Goal: Transaction & Acquisition: Purchase product/service

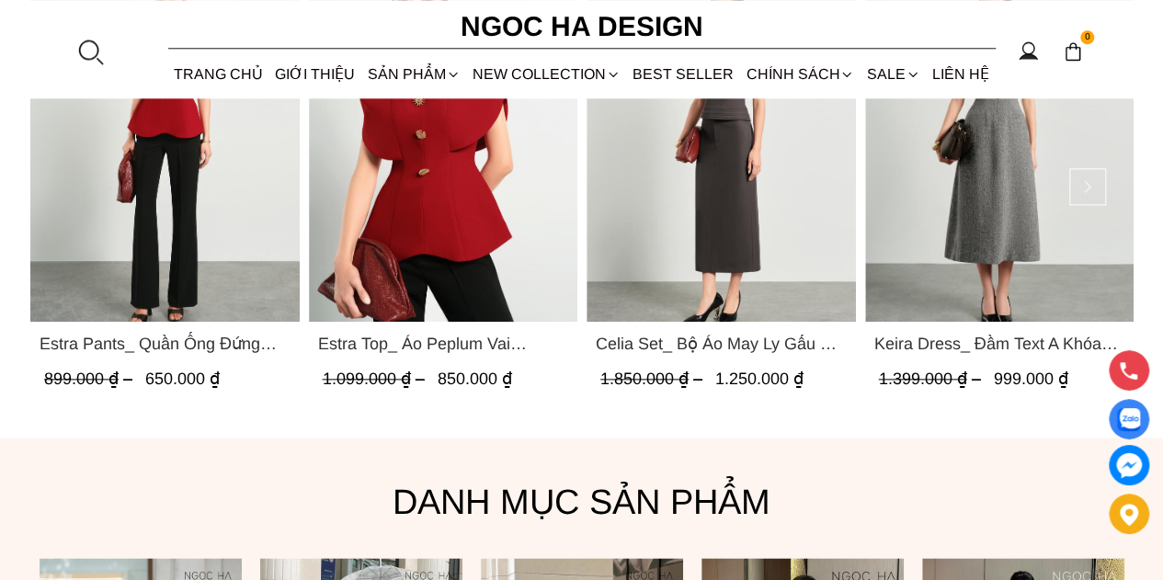
scroll to position [828, 0]
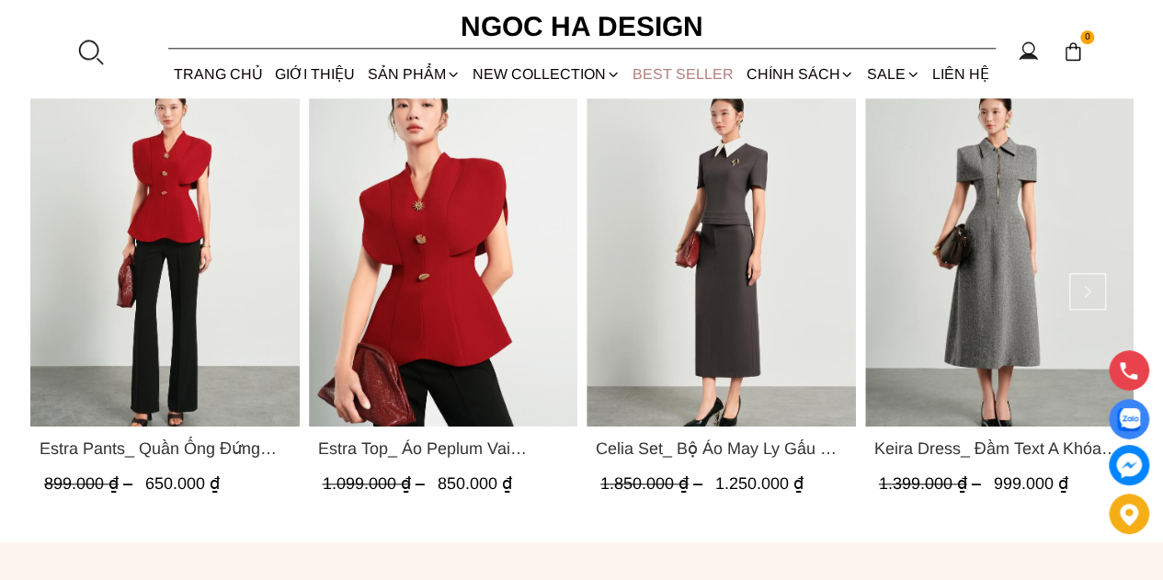
click at [693, 64] on link "BEST SELLER" at bounding box center [683, 74] width 113 height 49
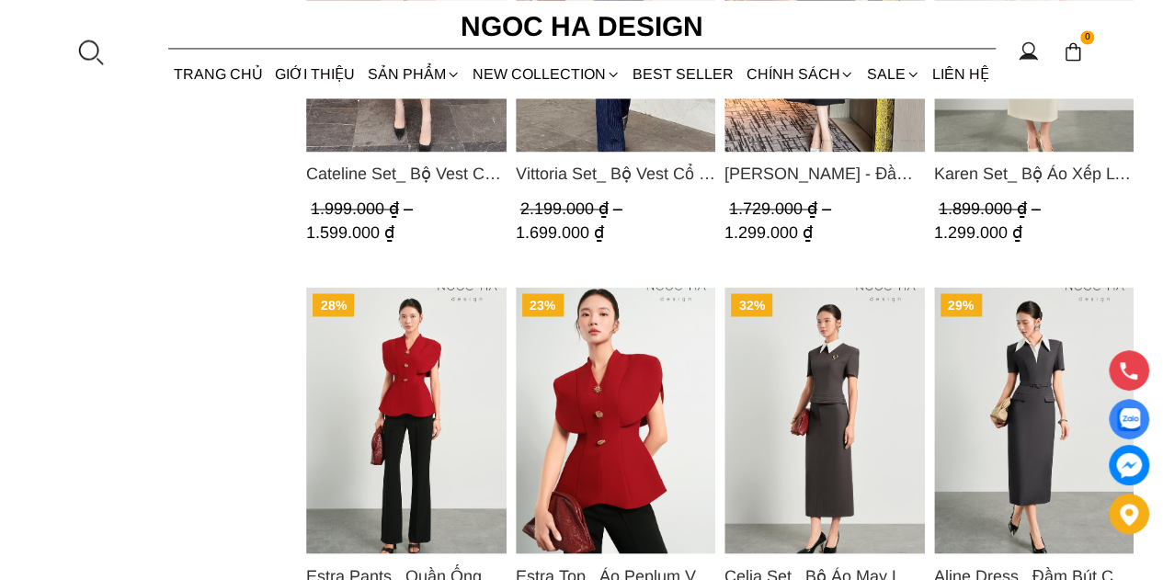
scroll to position [1564, 0]
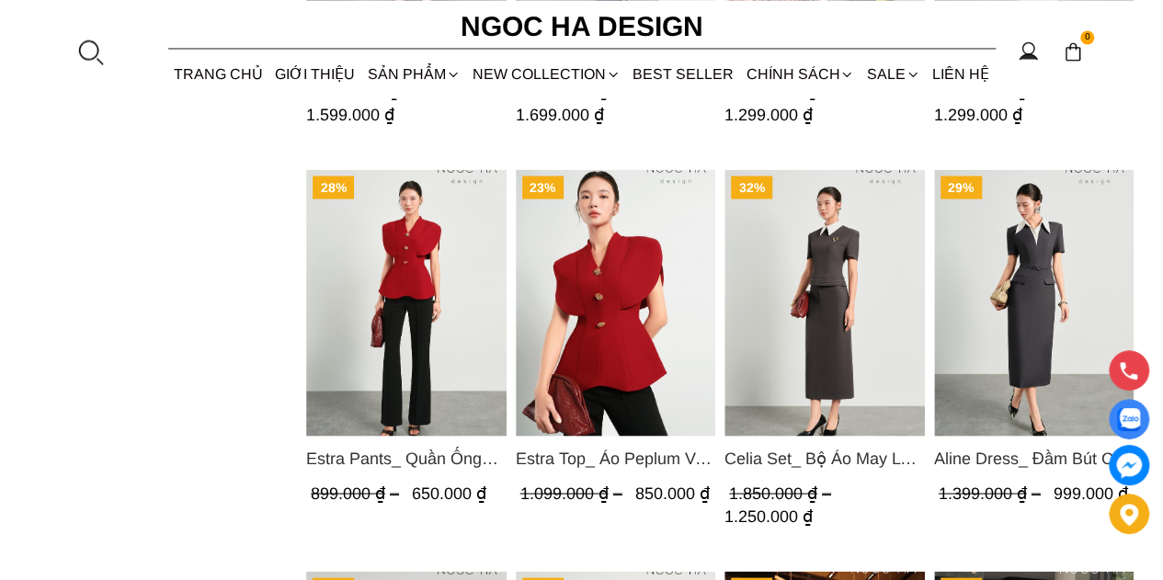
click at [525, 459] on span "Estra Top_ Áo Peplum Vai Choàng Màu Đỏ A1092" at bounding box center [615, 458] width 200 height 26
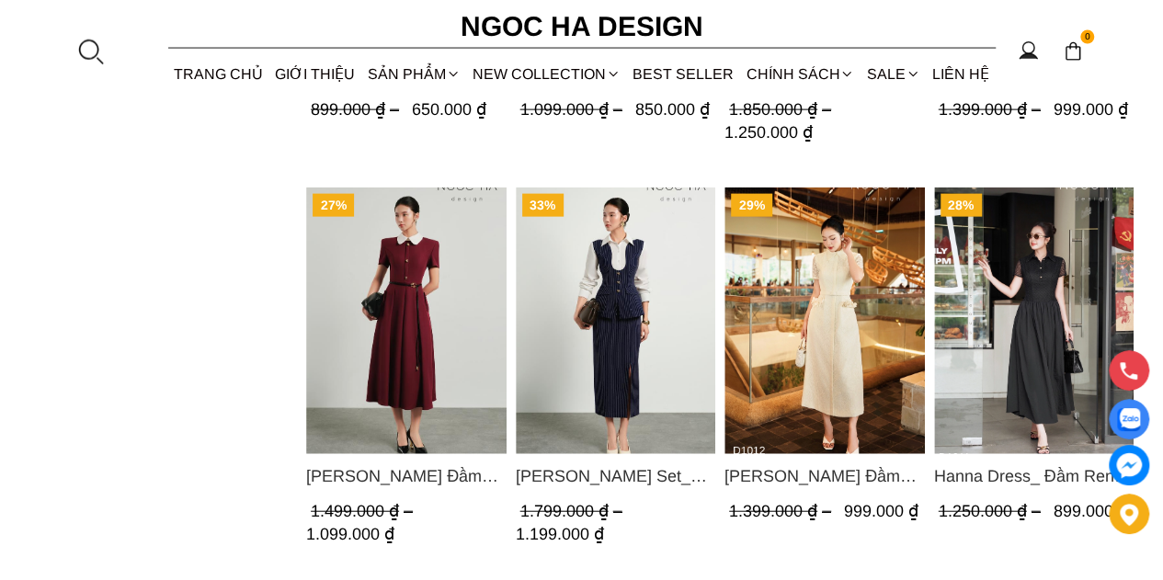
scroll to position [2023, 0]
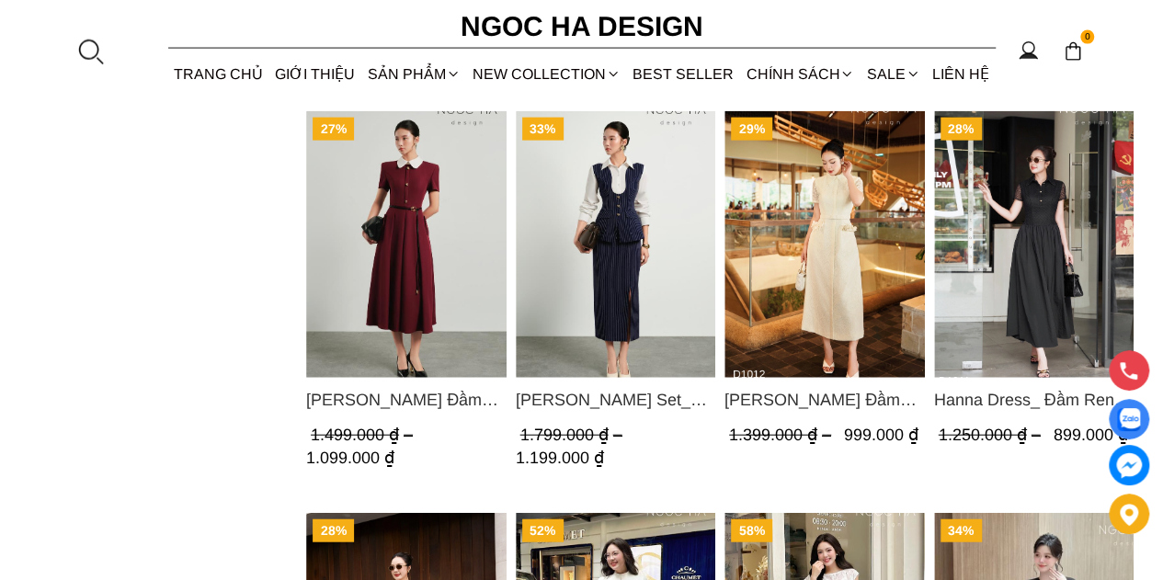
click at [638, 389] on span "Camille Set_ Bộ Kẻ Sọc Mix Vải Sơ Mi Trắng BJ146" at bounding box center [615, 400] width 200 height 26
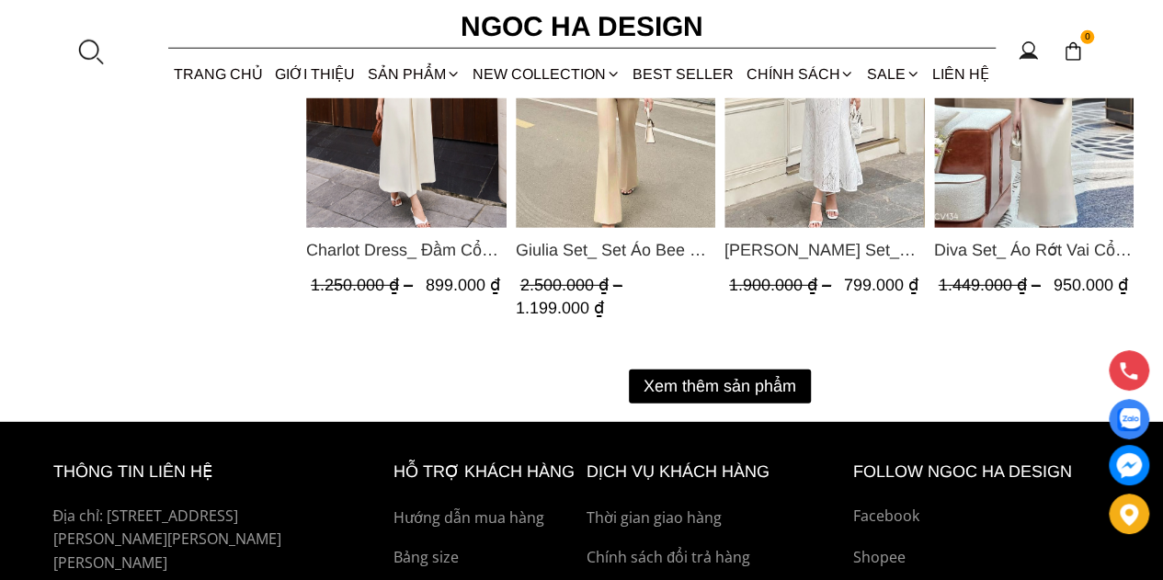
scroll to position [2391, 0]
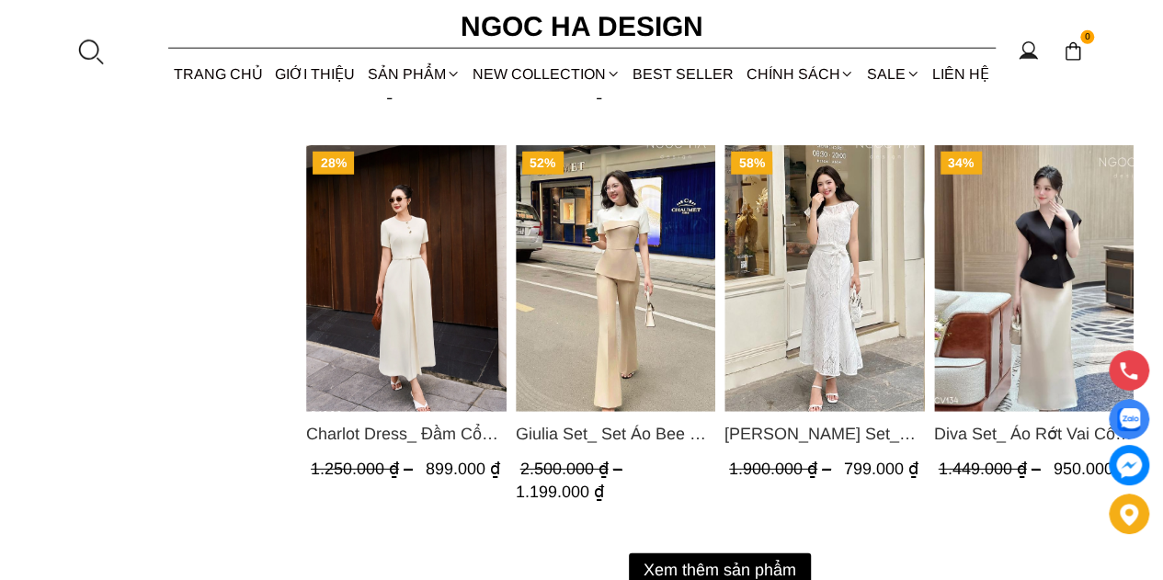
click at [1037, 353] on img "Product image - Diva Set_ Áo Rớt Vai Cổ V, Chân Váy Lụa Đuôi Cá A1078+CV134" at bounding box center [1034, 278] width 200 height 267
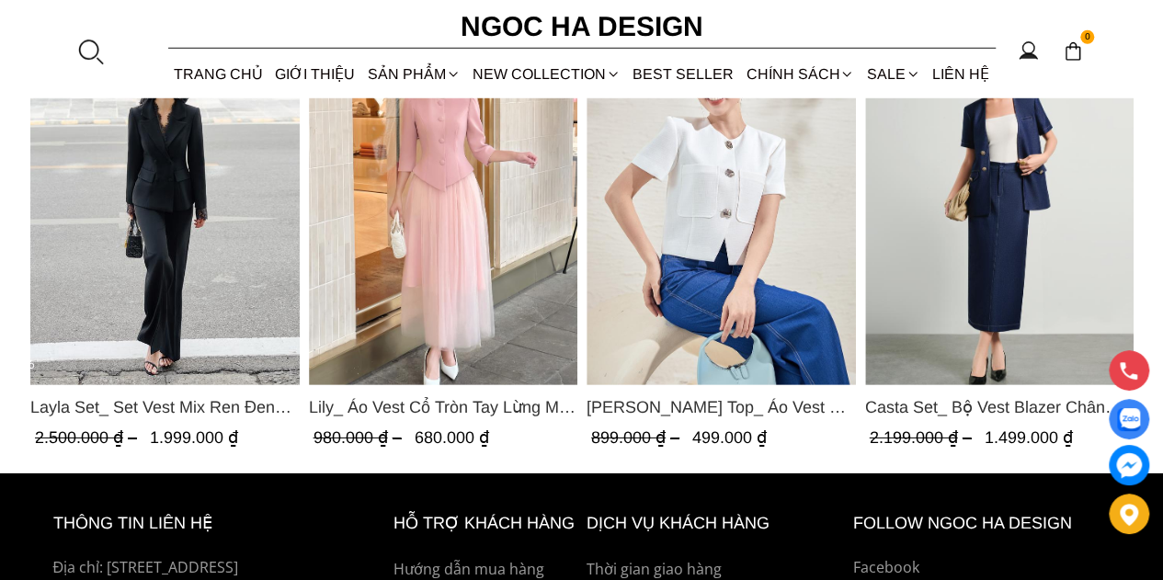
scroll to position [2667, 0]
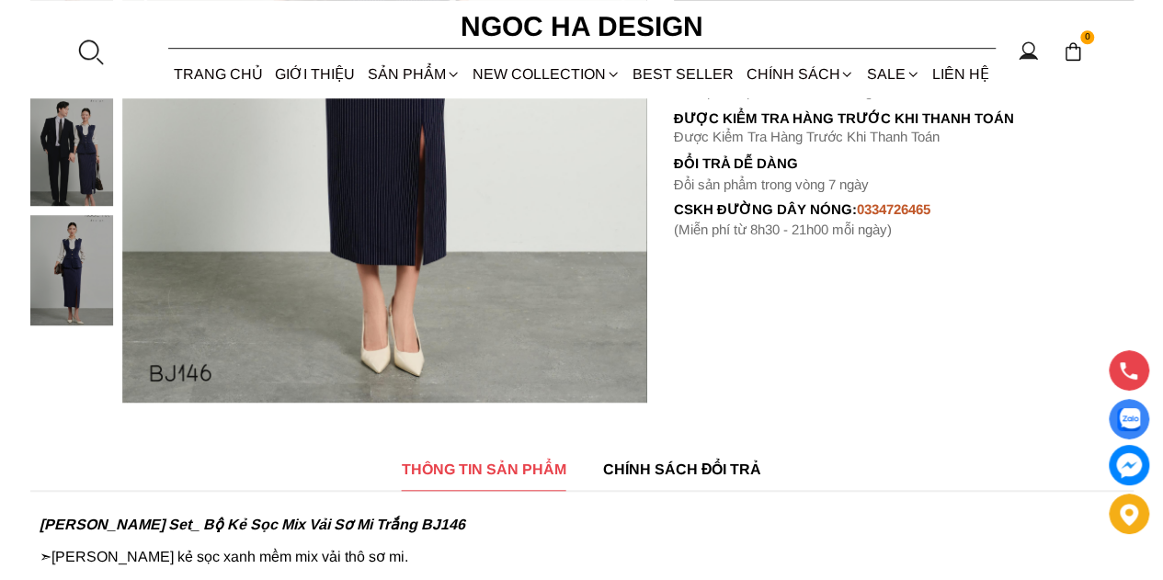
scroll to position [644, 0]
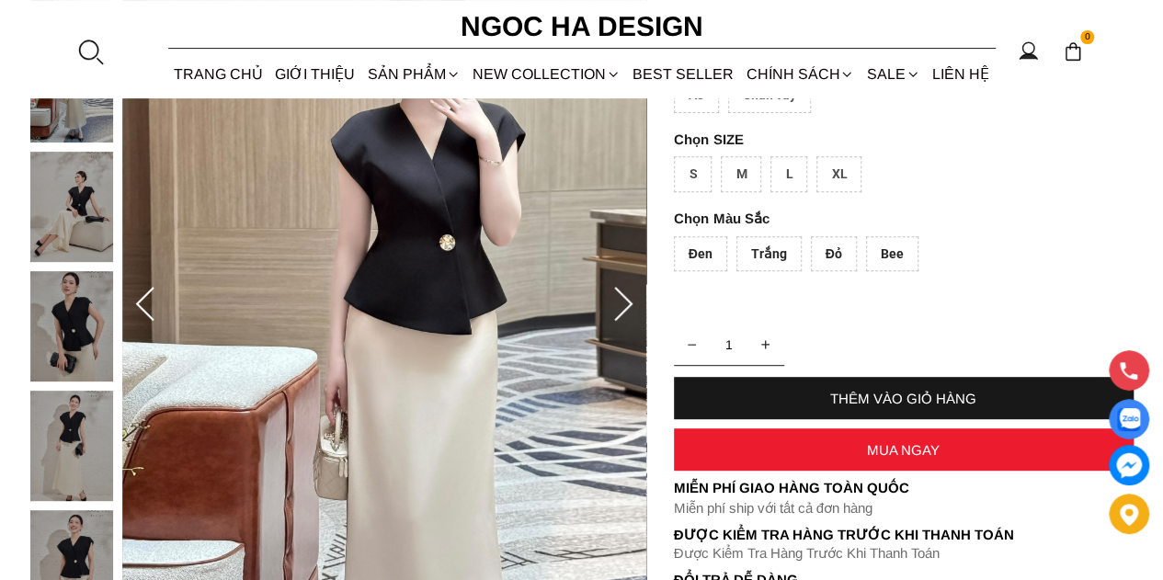
scroll to position [276, 0]
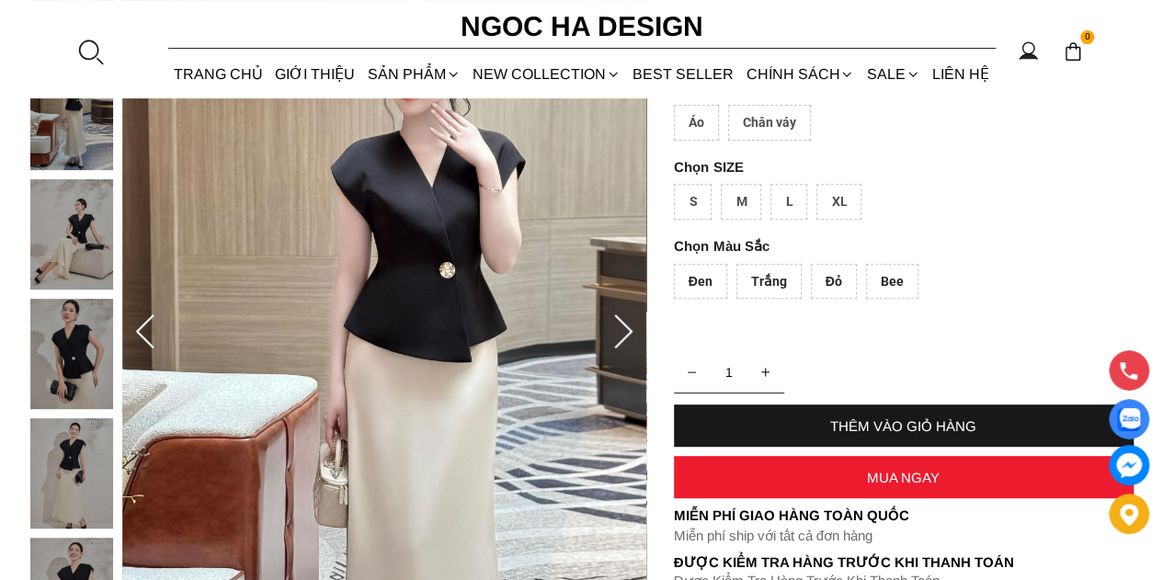
click at [64, 365] on img at bounding box center [71, 354] width 83 height 110
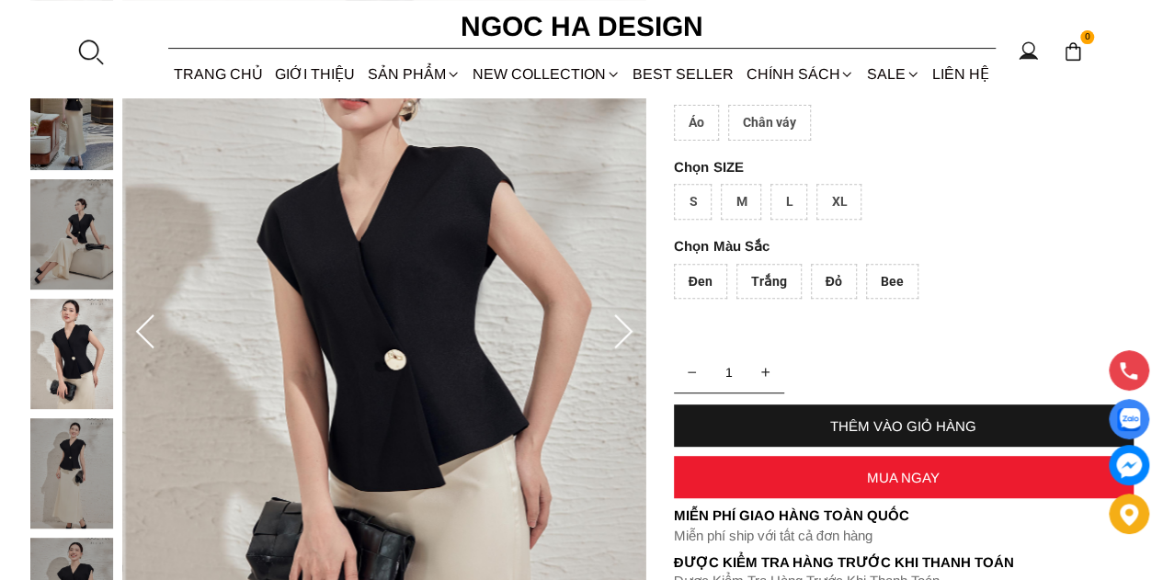
click at [46, 464] on img at bounding box center [71, 473] width 83 height 110
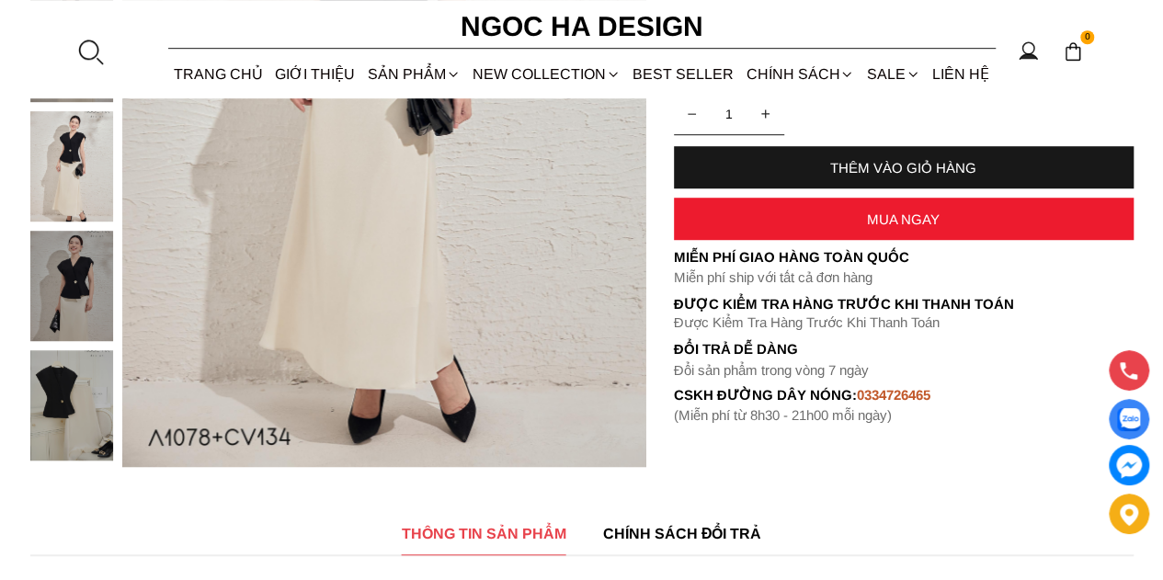
scroll to position [552, 0]
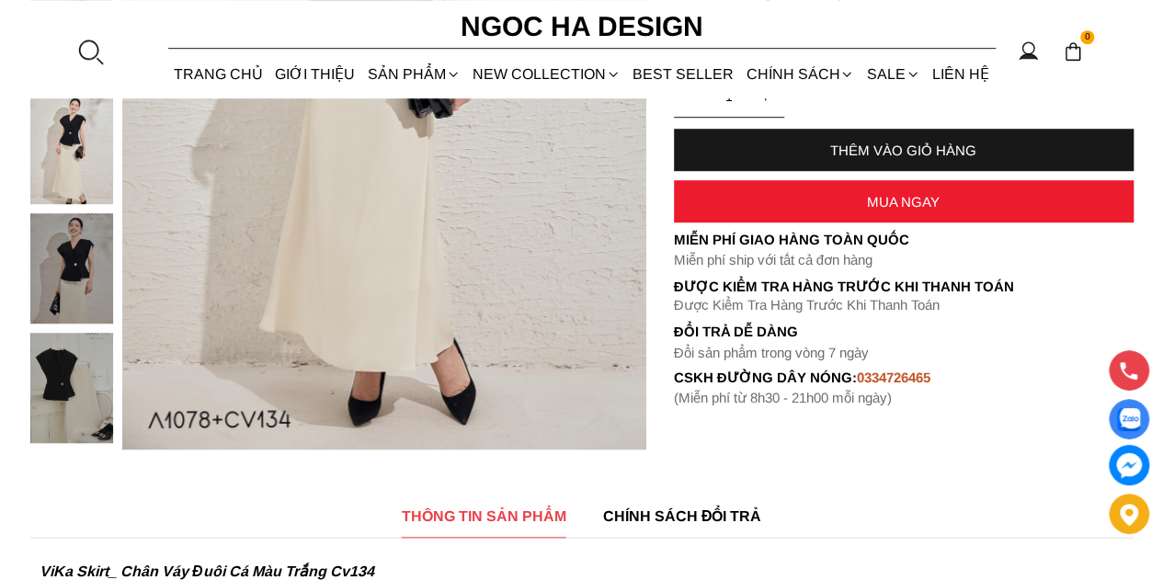
click at [93, 274] on img at bounding box center [71, 268] width 83 height 110
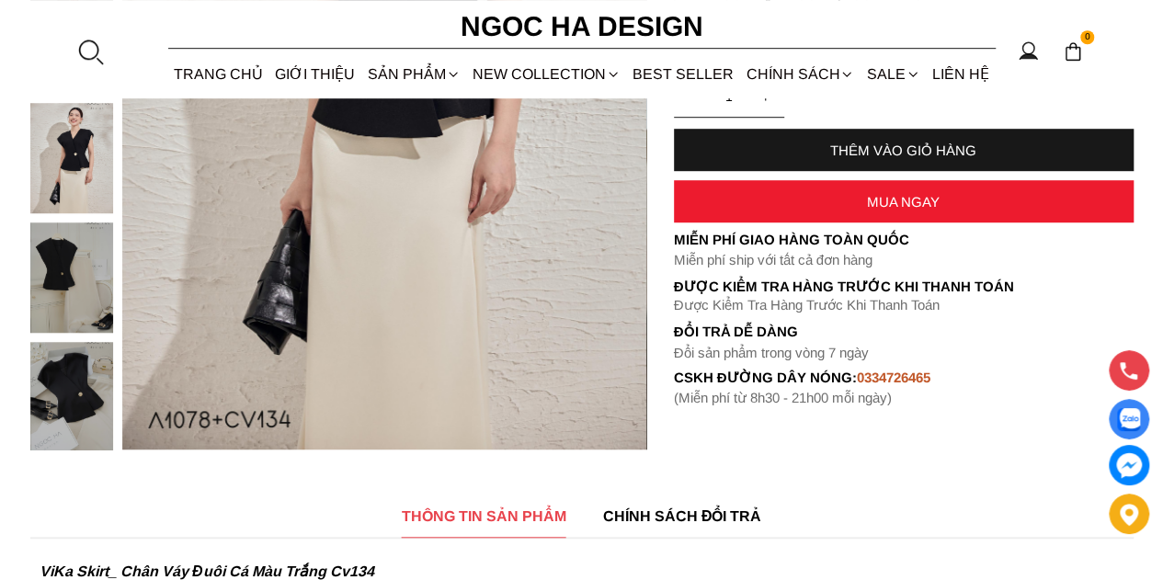
click at [94, 385] on img at bounding box center [71, 397] width 83 height 110
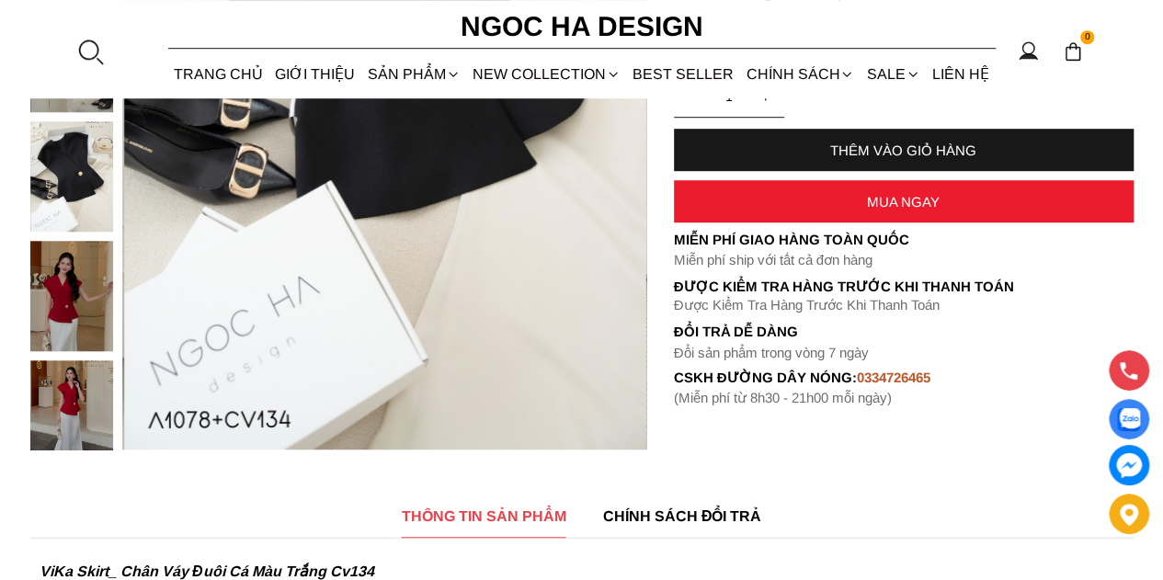
click at [40, 295] on img at bounding box center [71, 296] width 83 height 110
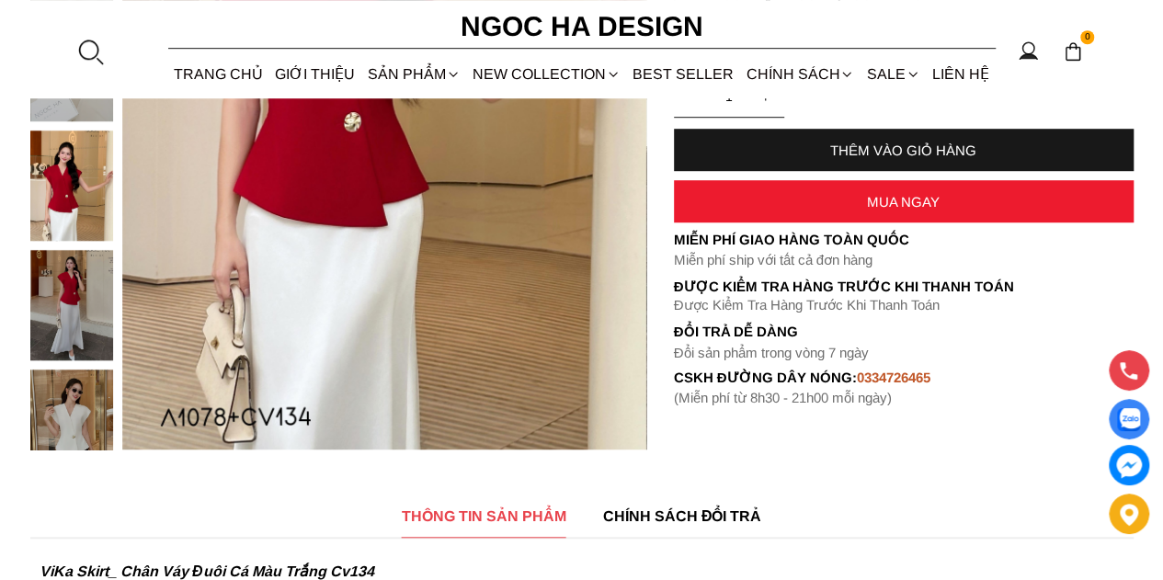
click at [78, 385] on img at bounding box center [71, 425] width 83 height 110
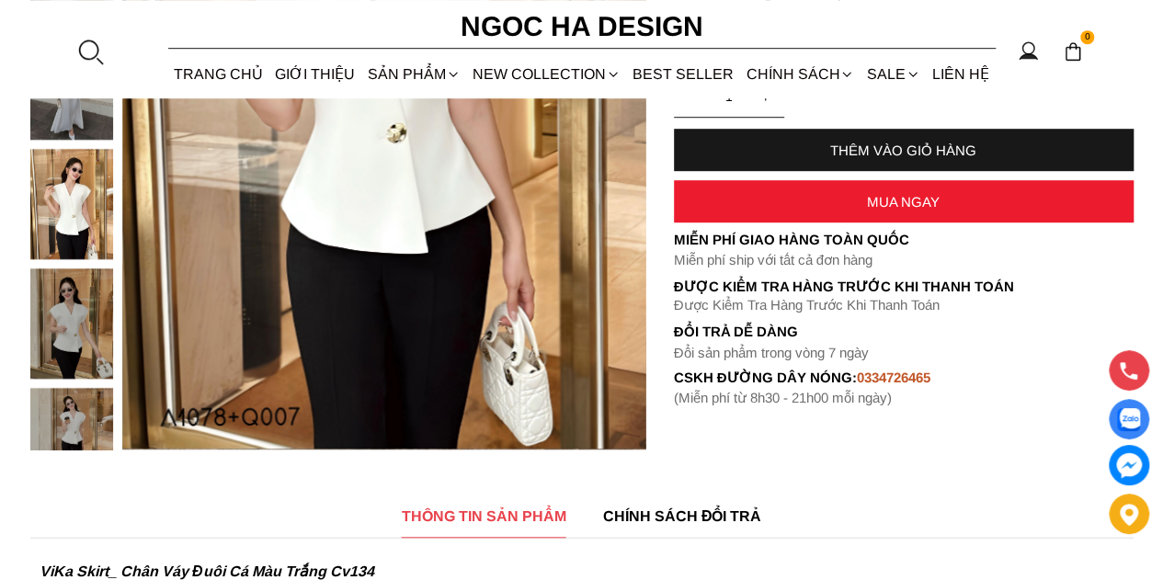
click at [80, 336] on img at bounding box center [71, 324] width 83 height 110
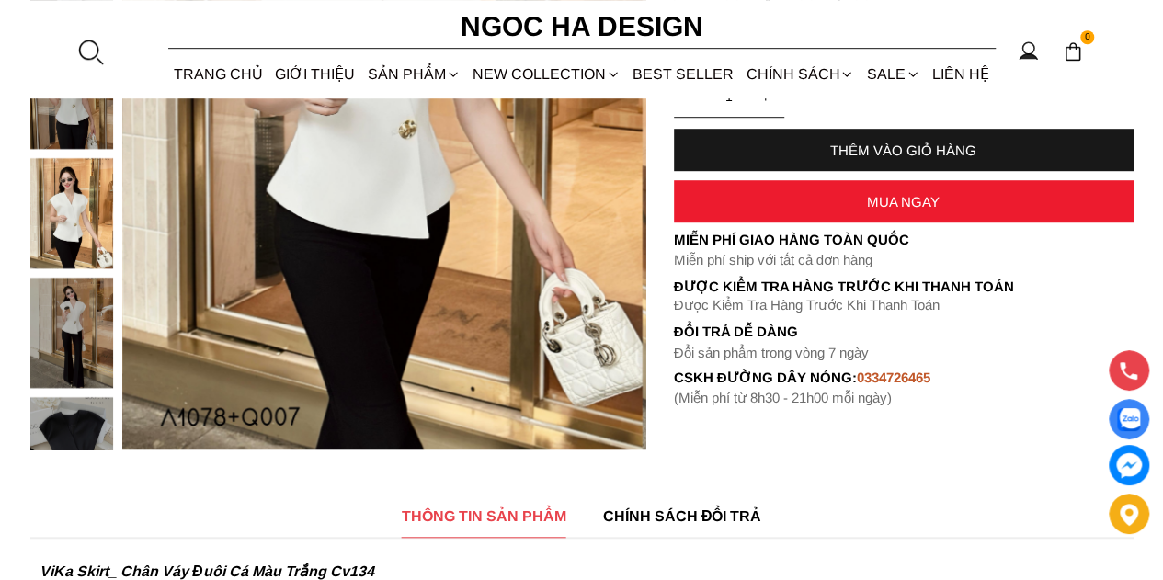
click at [73, 400] on img at bounding box center [71, 452] width 83 height 110
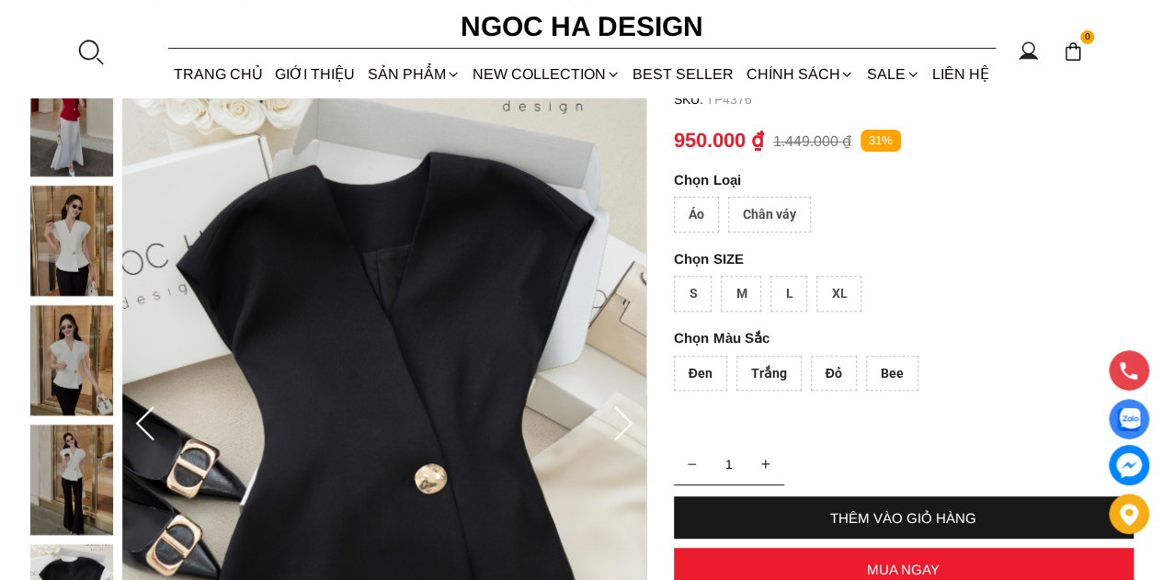
scroll to position [0, 0]
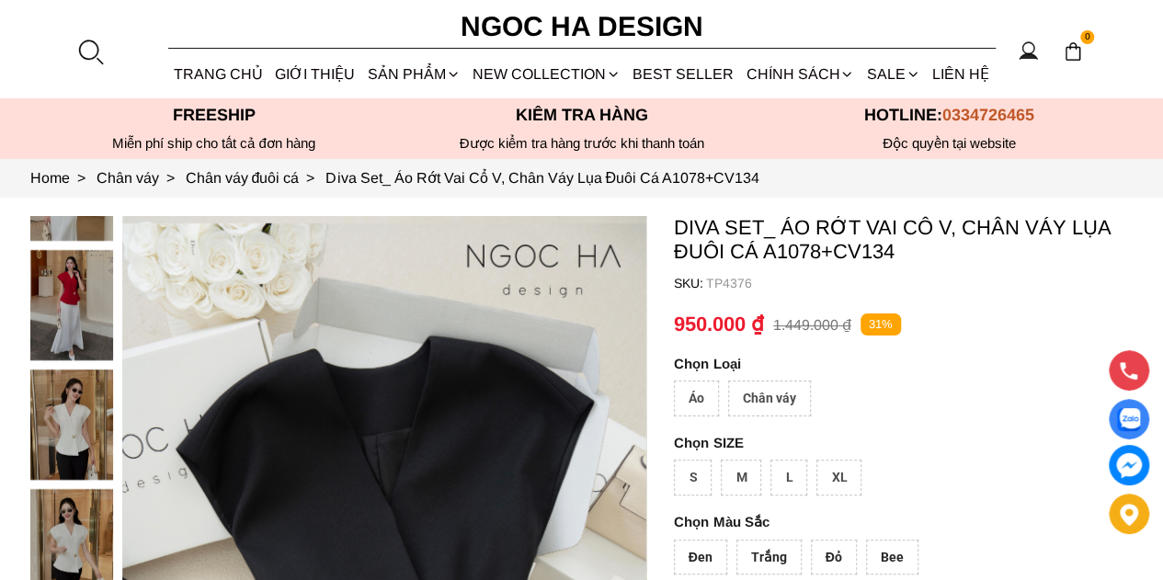
click at [695, 399] on div "Áo" at bounding box center [696, 399] width 45 height 36
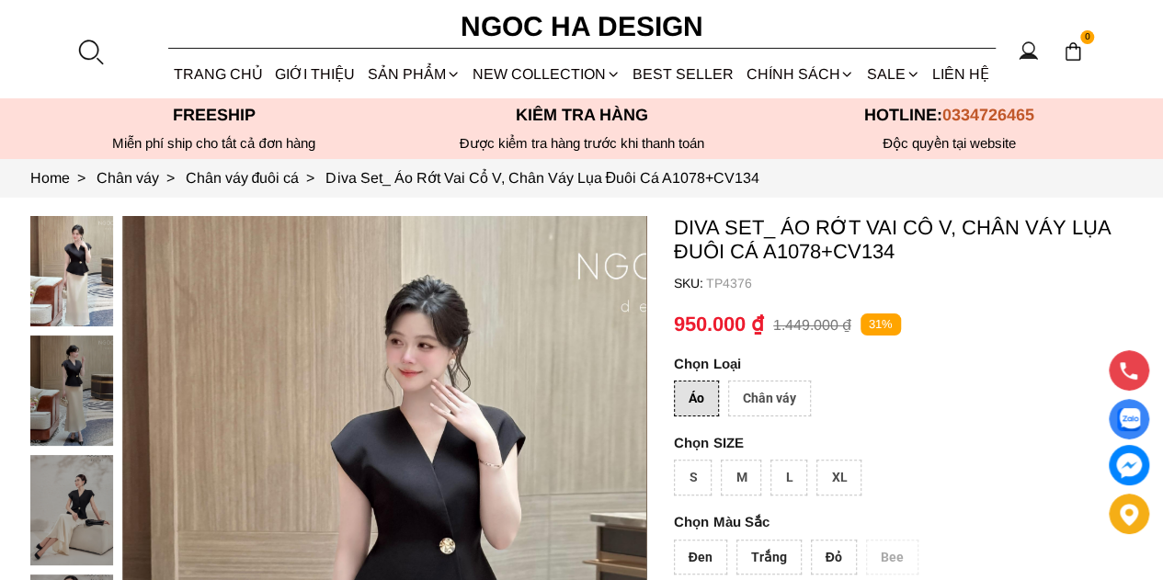
click at [761, 387] on div "Chân váy" at bounding box center [769, 399] width 83 height 36
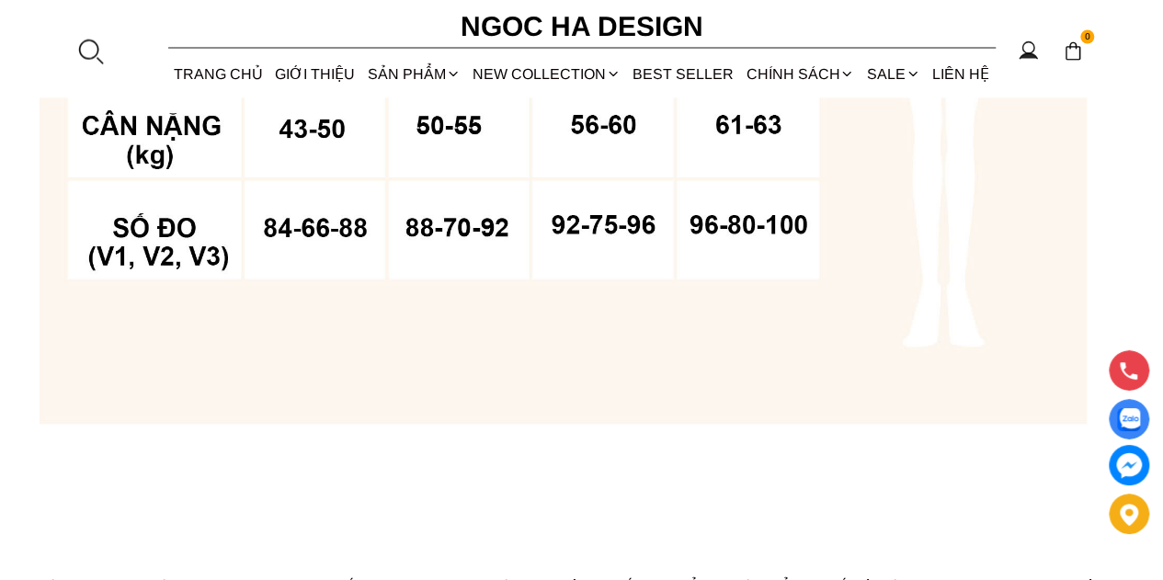
scroll to position [1839, 0]
